Goal: Task Accomplishment & Management: Complete application form

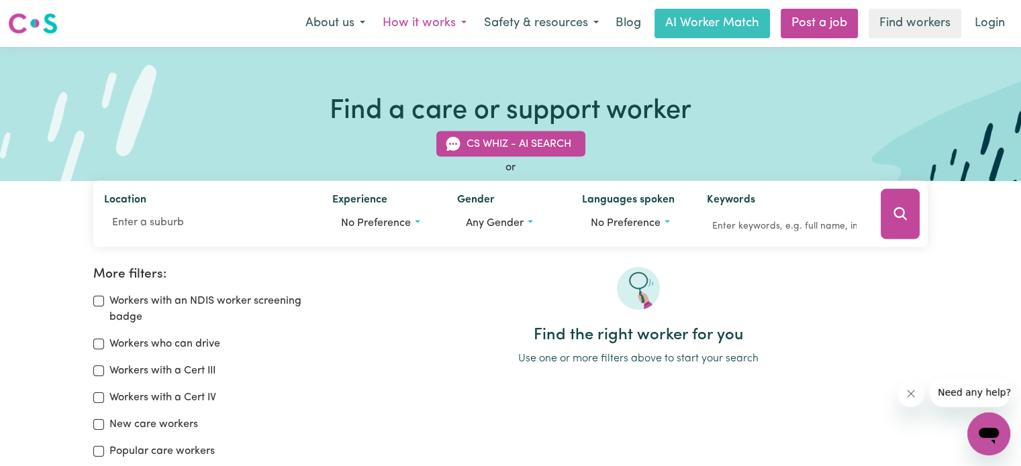
click at [451, 34] on button "How it works" at bounding box center [424, 23] width 101 height 28
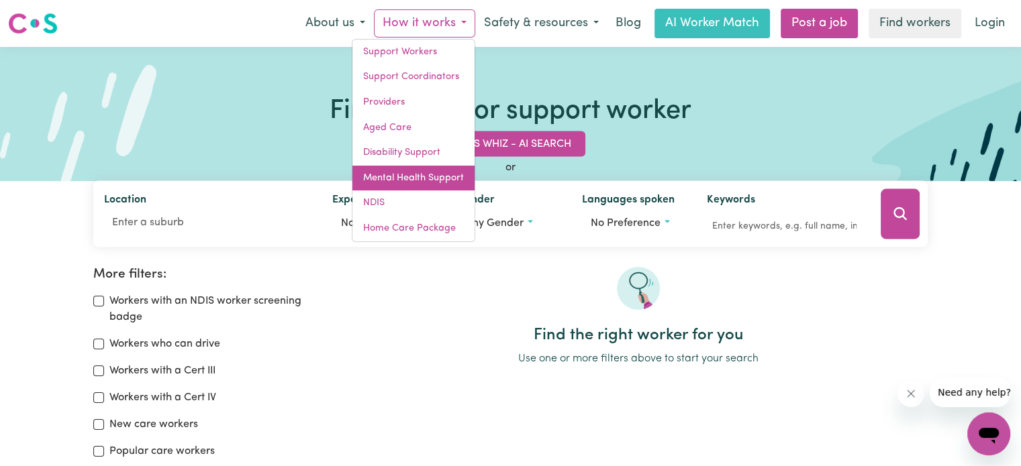
click at [395, 174] on link "Mental Health Support" at bounding box center [413, 179] width 122 height 26
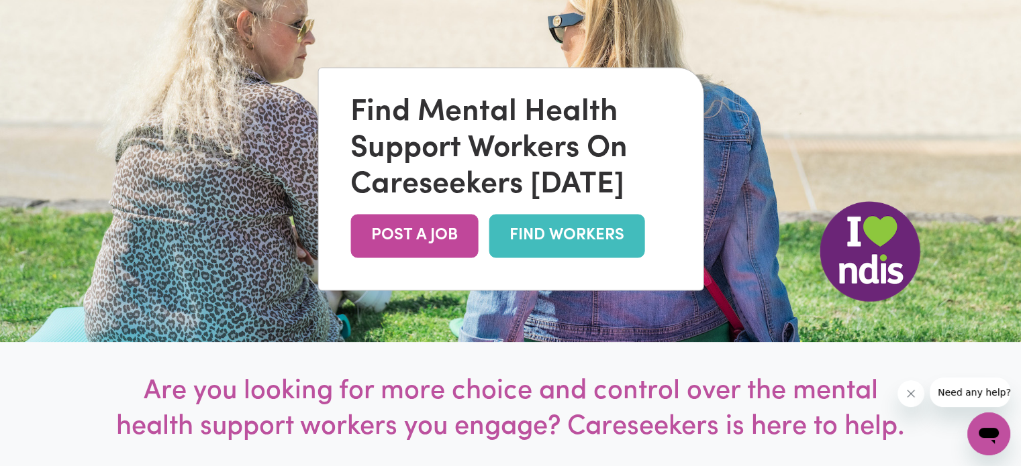
scroll to position [172, 0]
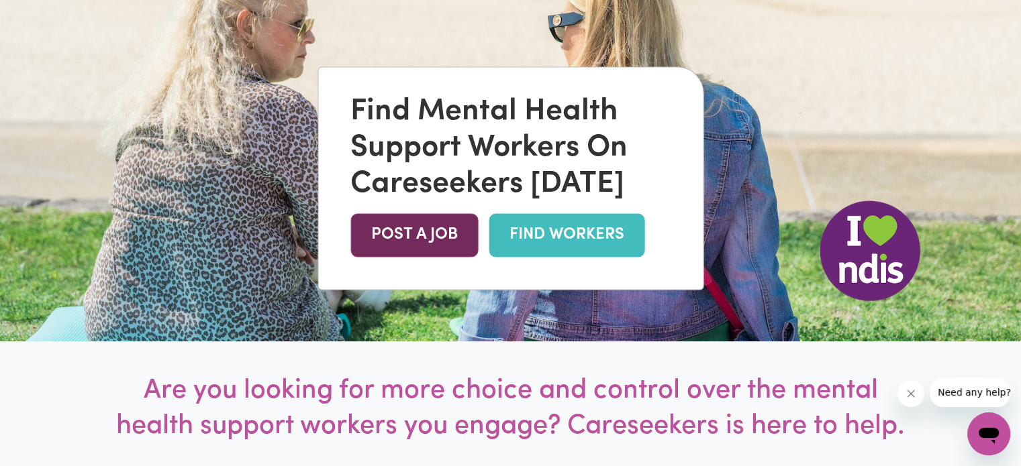
click at [405, 220] on link "POST A JOB" at bounding box center [414, 235] width 128 height 44
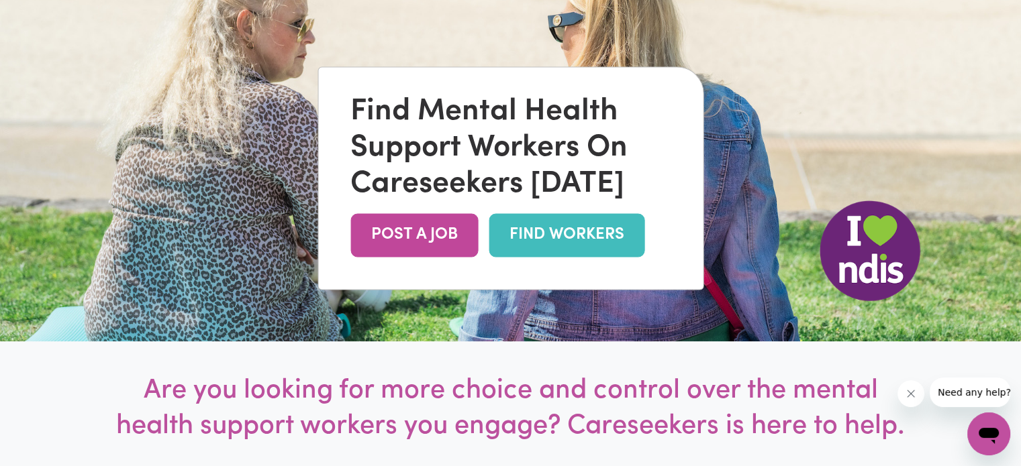
click at [524, 249] on link "FIND WORKERS" at bounding box center [567, 235] width 156 height 44
